Goal: Task Accomplishment & Management: Use online tool/utility

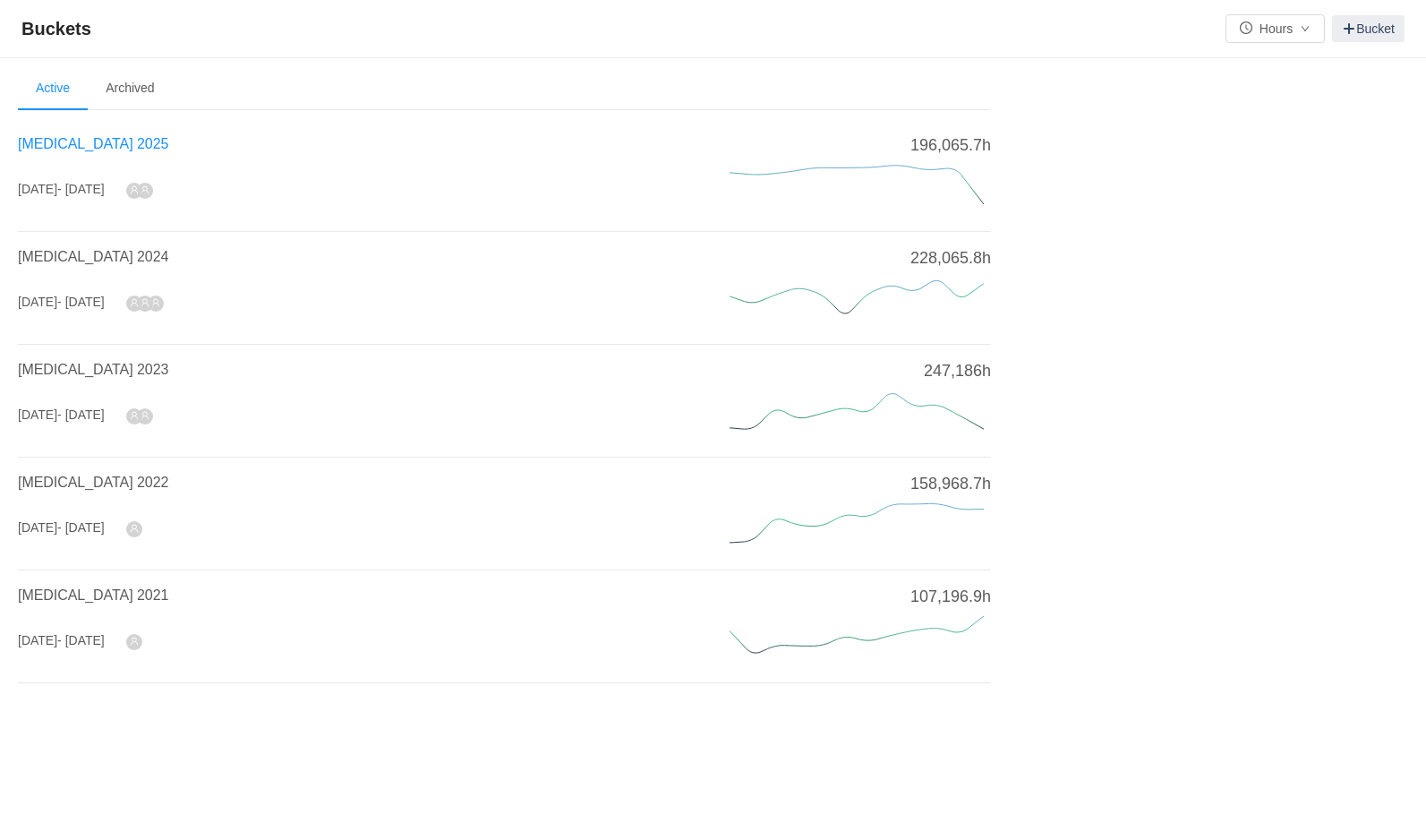
click at [83, 141] on span "[MEDICAL_DATA] 2025" at bounding box center [93, 143] width 150 height 15
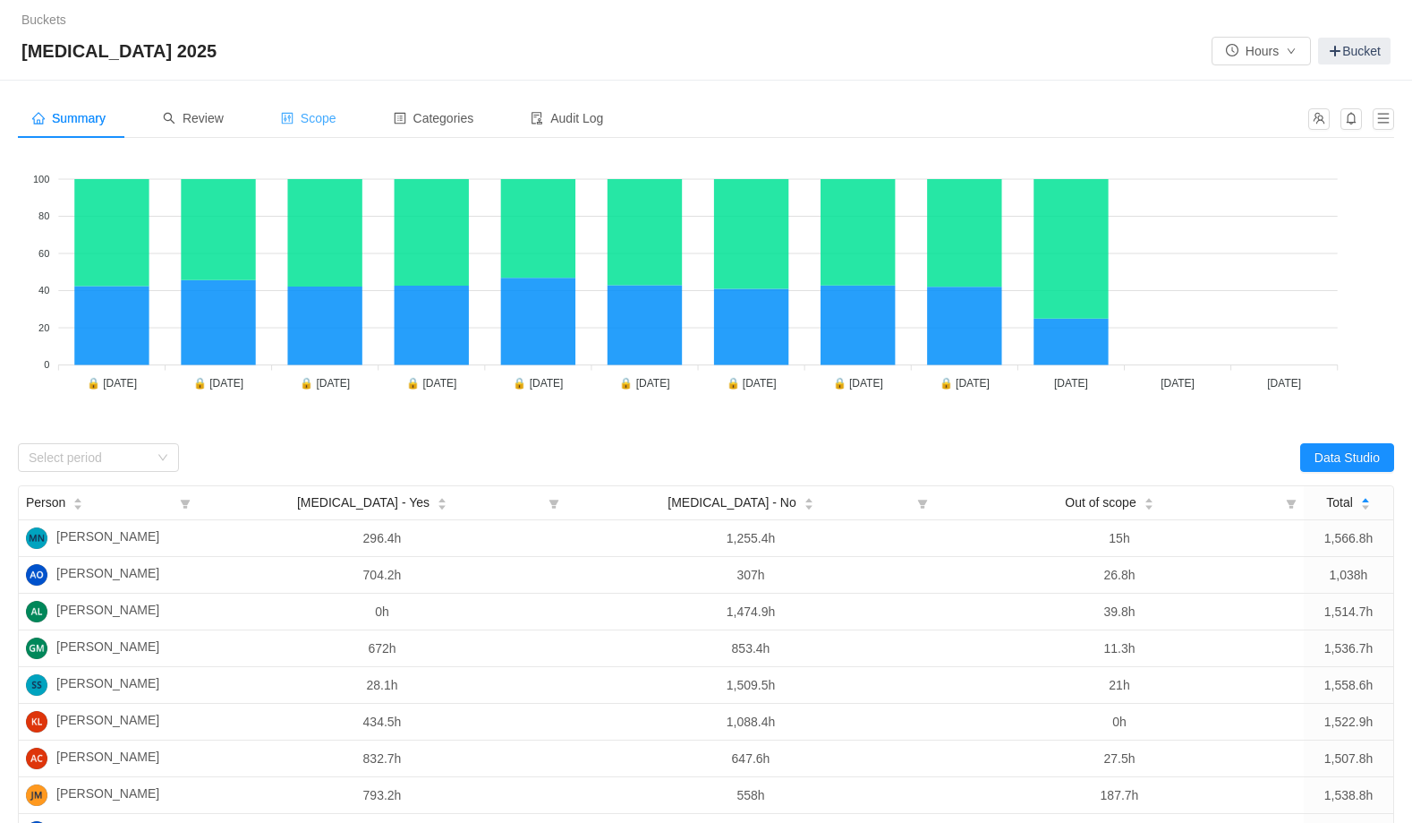
click at [322, 115] on span "Scope" at bounding box center [308, 118] width 55 height 14
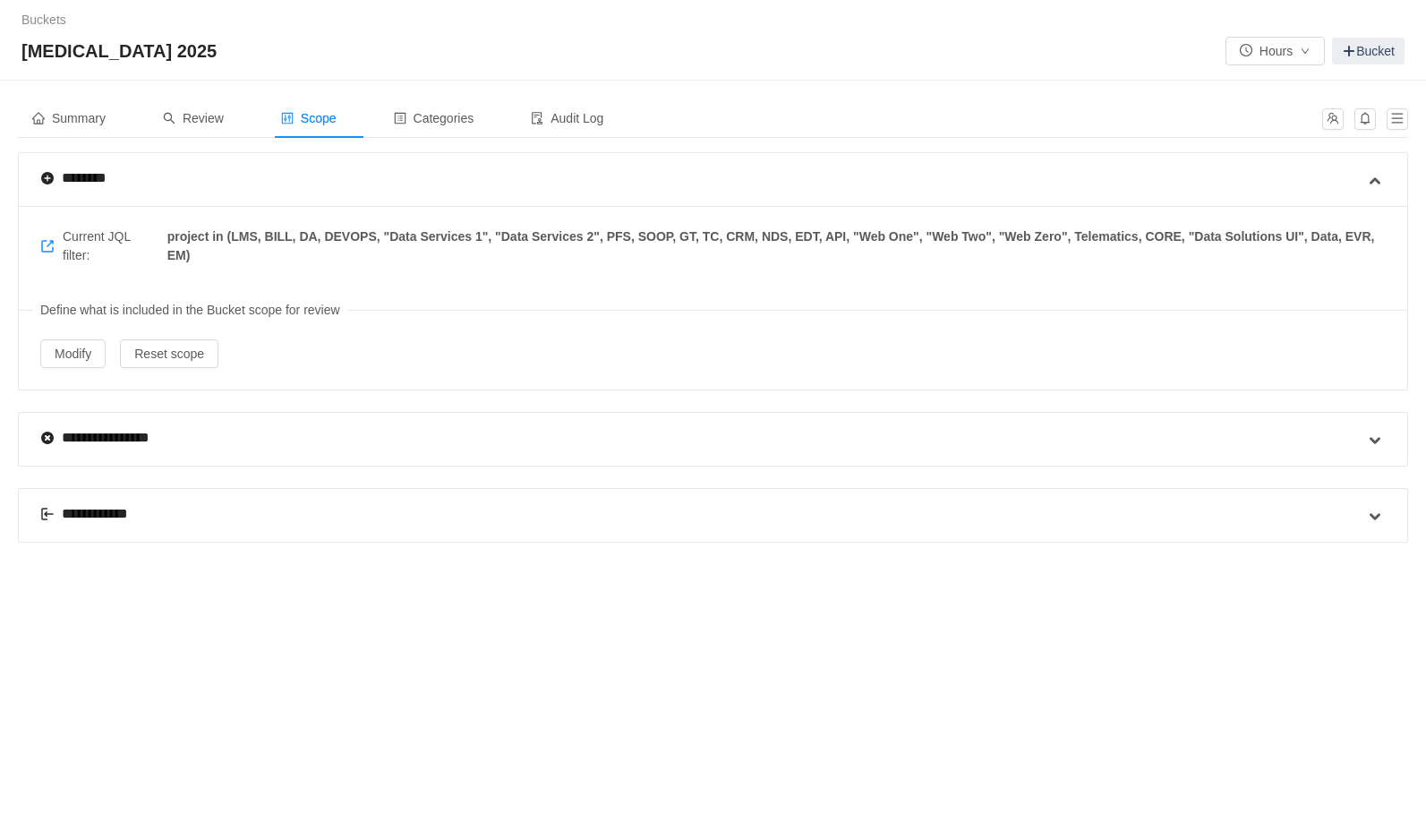
click at [98, 515] on div "**********" at bounding box center [95, 513] width 110 height 21
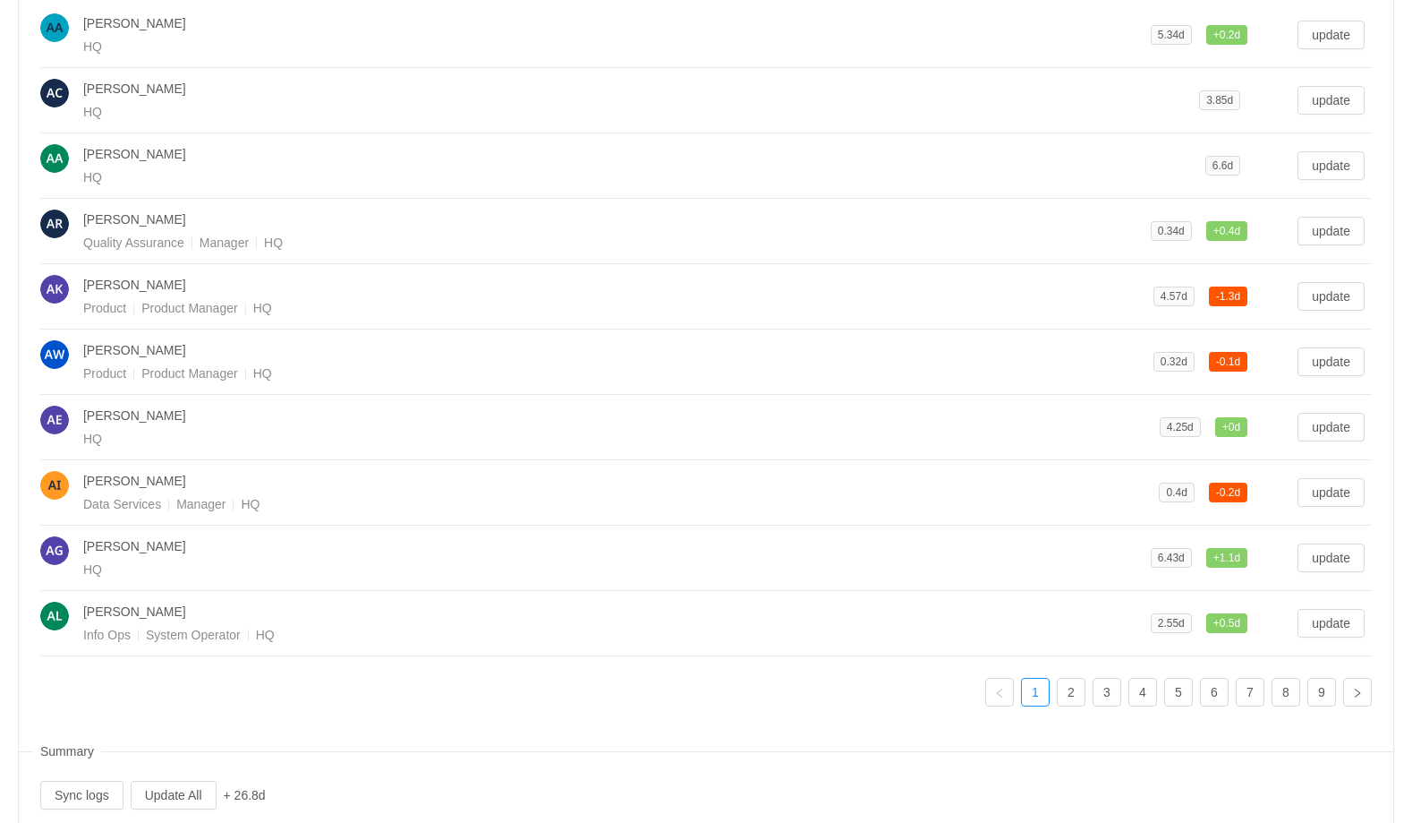
scroll to position [650, 0]
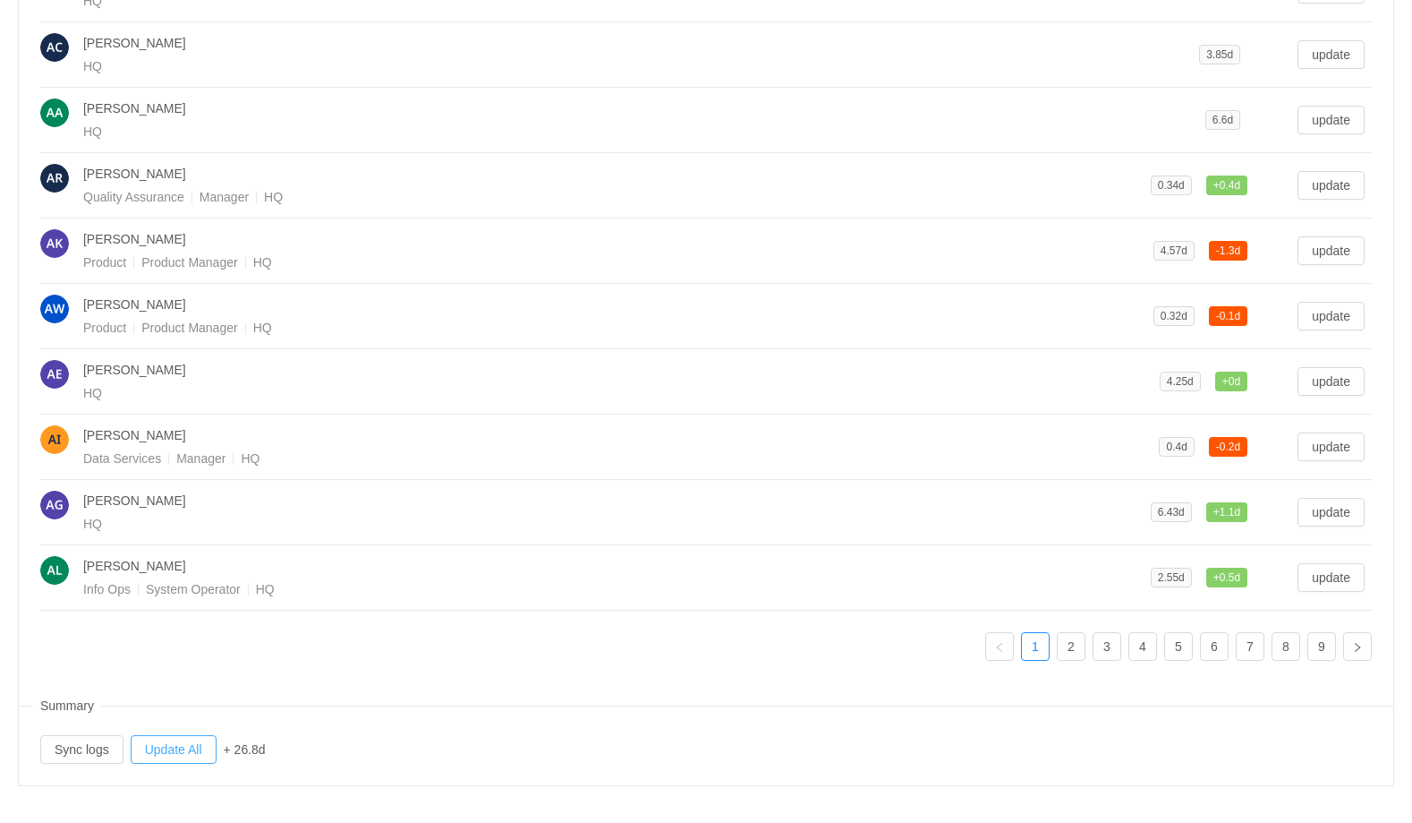
click at [177, 749] on button "Update All" at bounding box center [174, 749] width 86 height 29
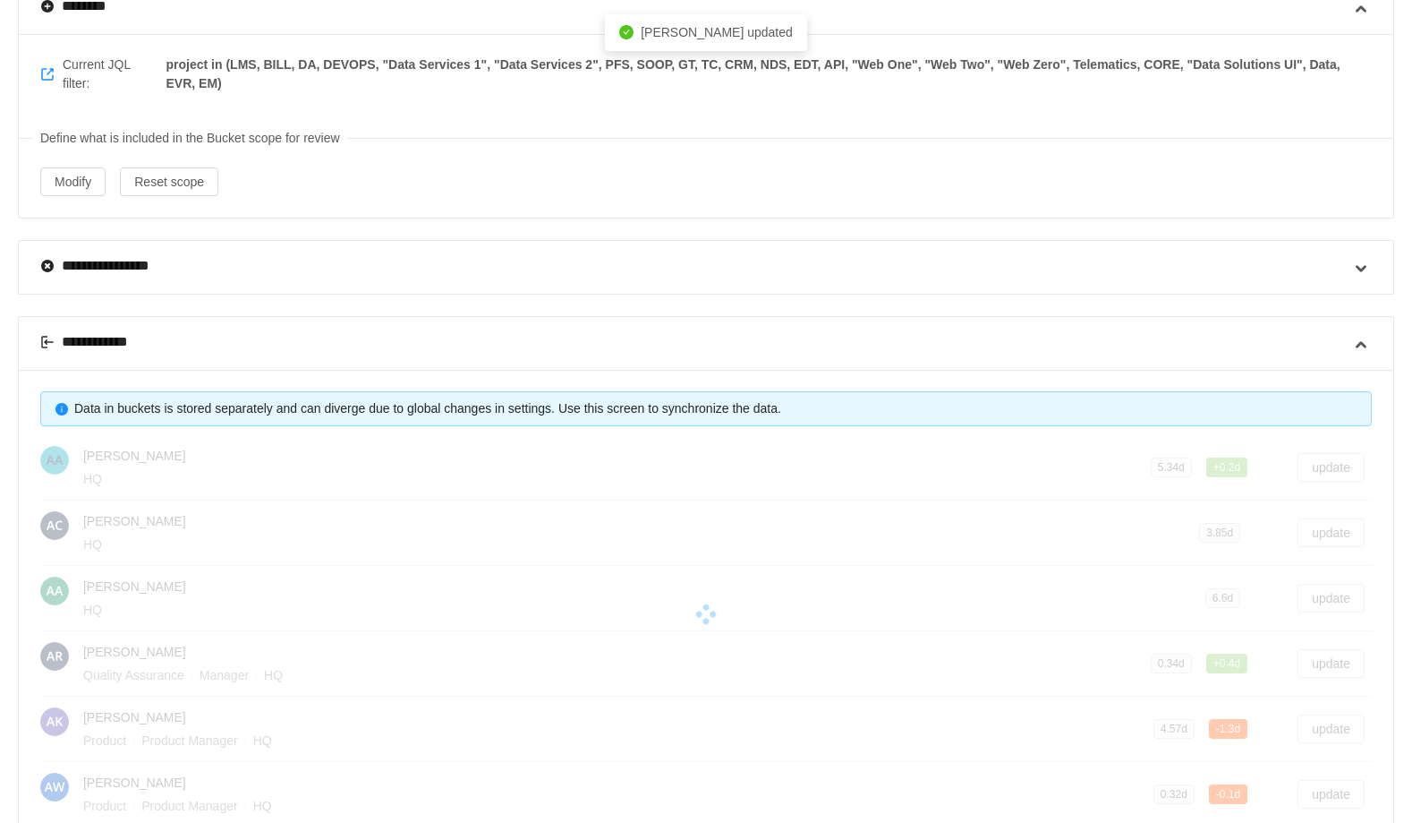
scroll to position [0, 0]
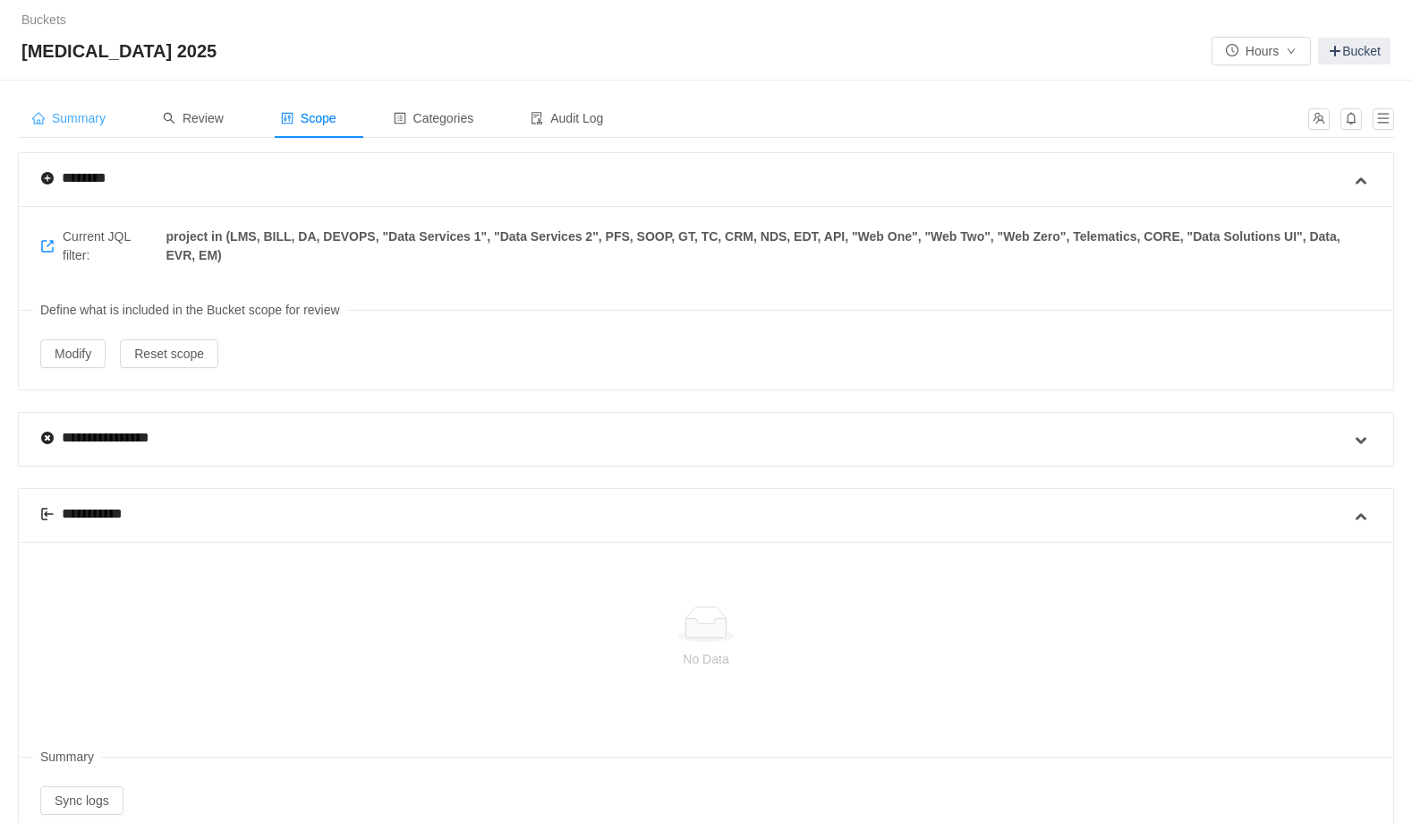
click at [95, 122] on span "Summary" at bounding box center [68, 118] width 73 height 14
